Goal: Navigation & Orientation: Find specific page/section

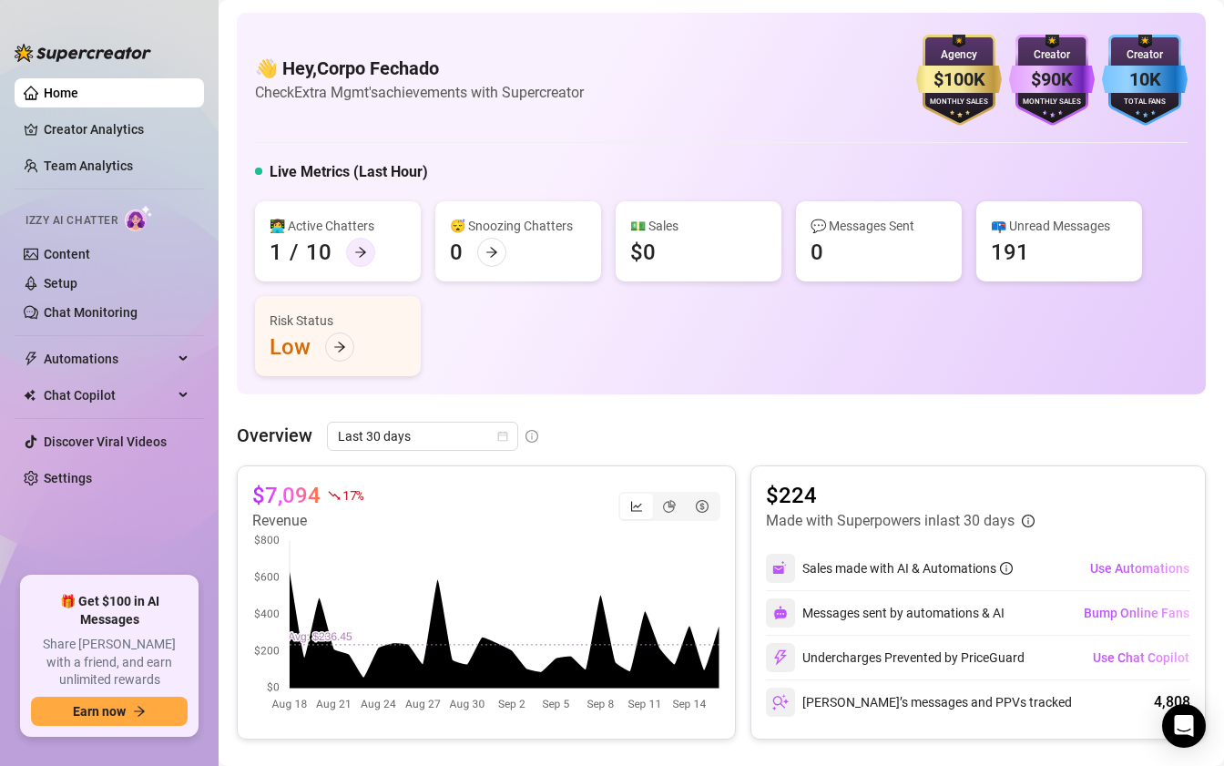
click at [346, 251] on div at bounding box center [360, 252] width 29 height 29
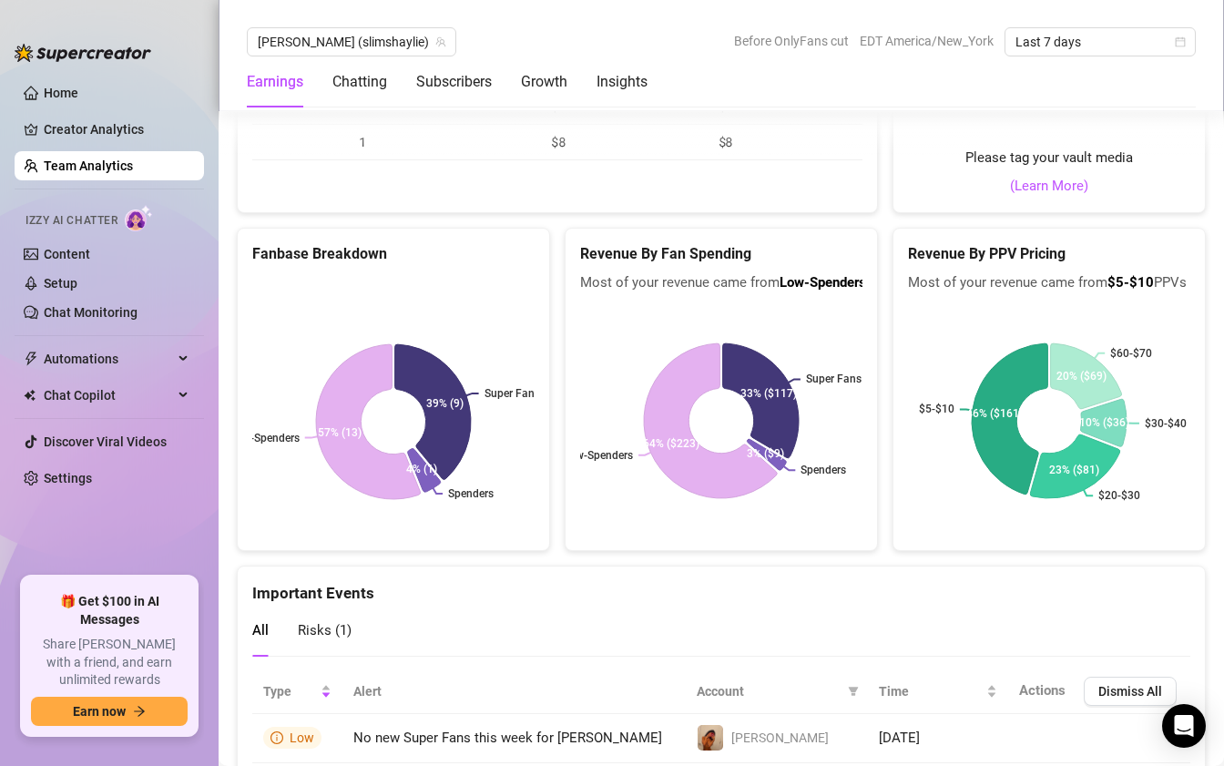
scroll to position [3067, 0]
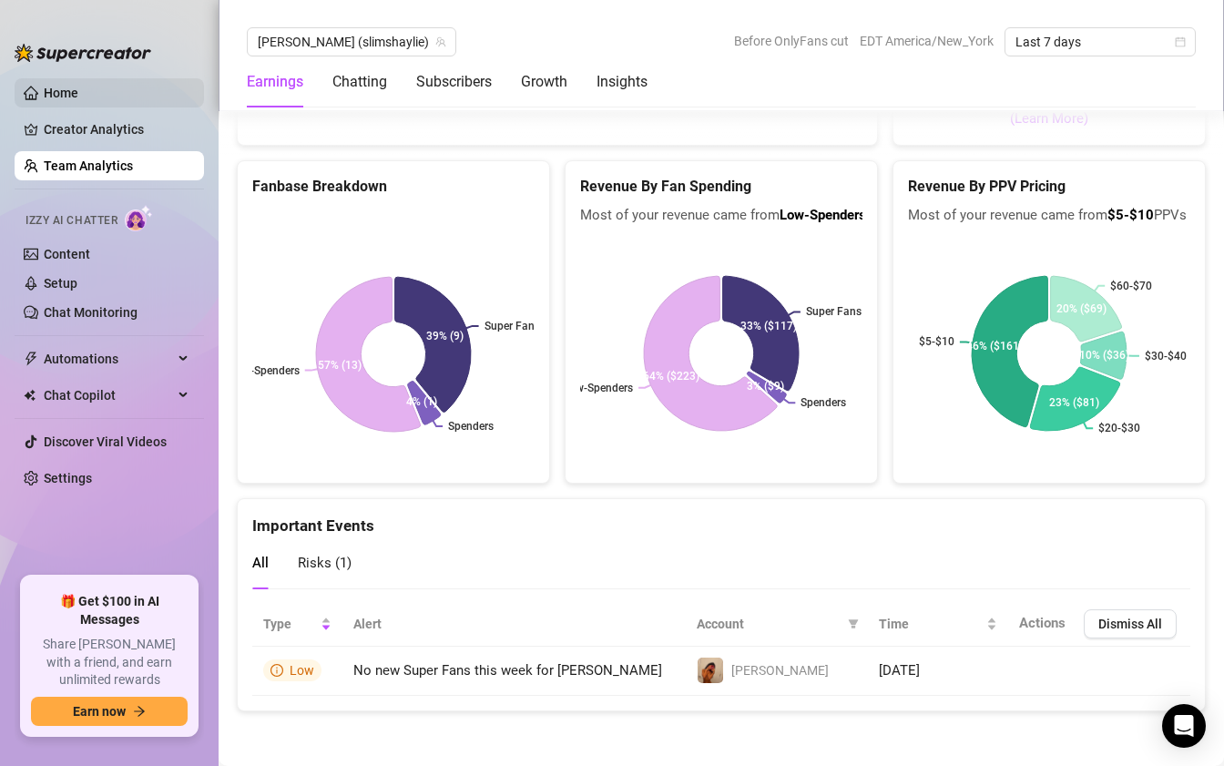
click at [78, 97] on link "Home" at bounding box center [61, 93] width 35 height 15
